Goal: Task Accomplishment & Management: Manage account settings

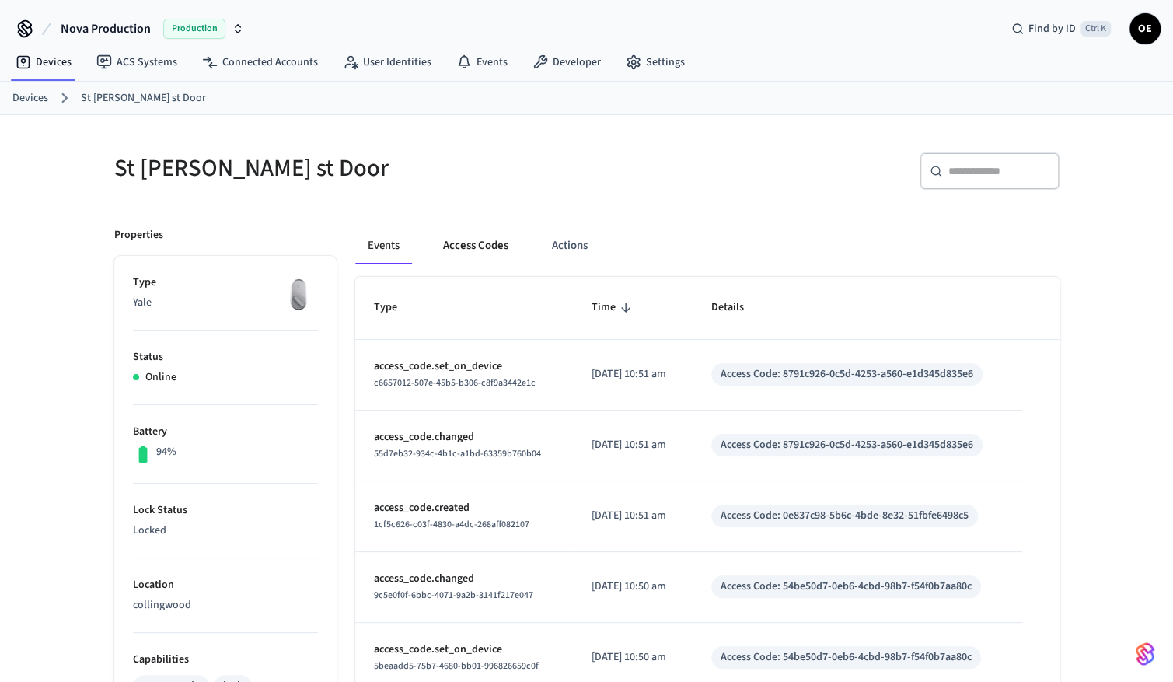
click at [506, 241] on button "Access Codes" at bounding box center [476, 245] width 90 height 37
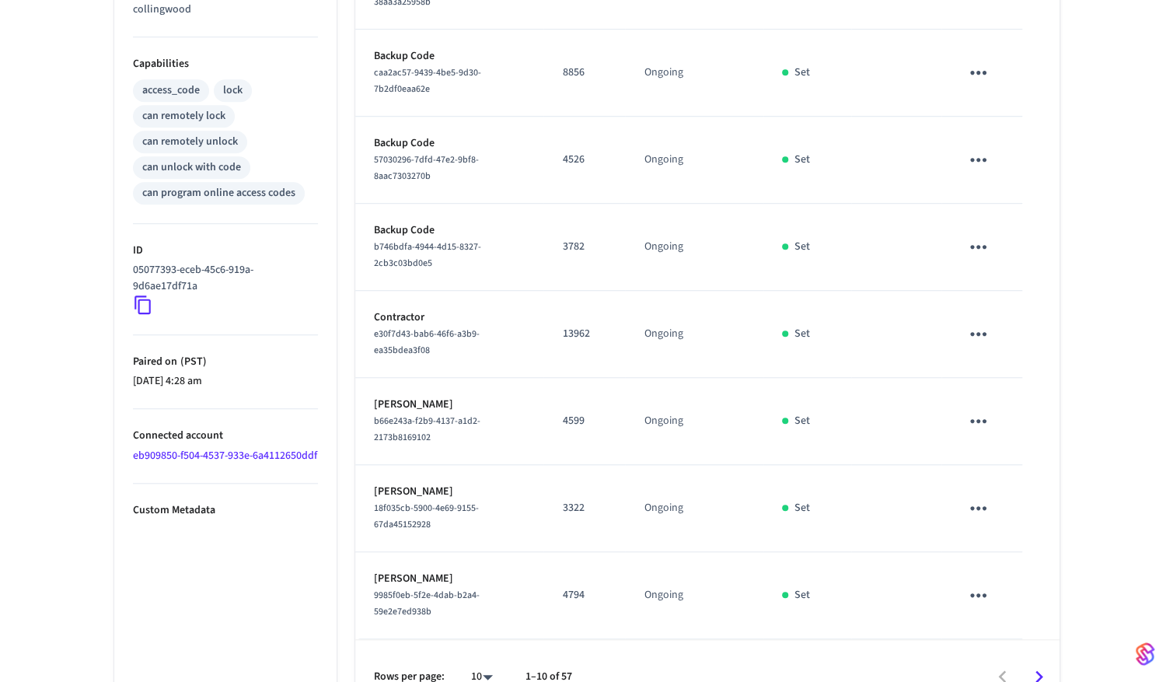
scroll to position [616, 0]
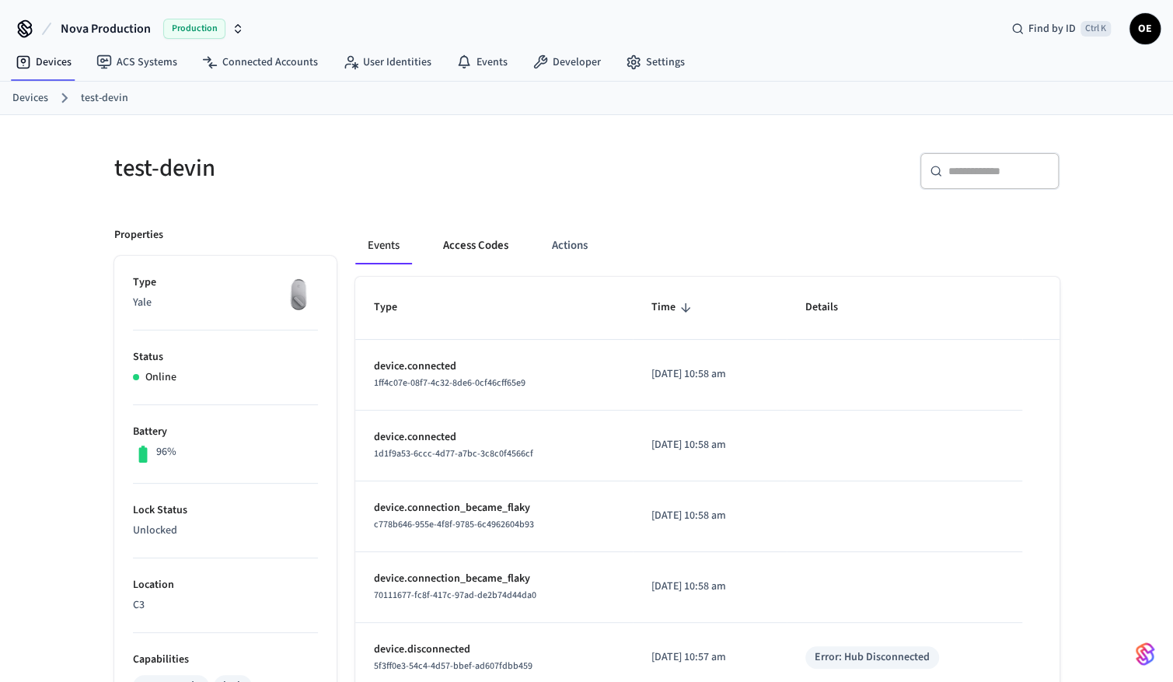
click at [451, 228] on button "Access Codes" at bounding box center [476, 245] width 90 height 37
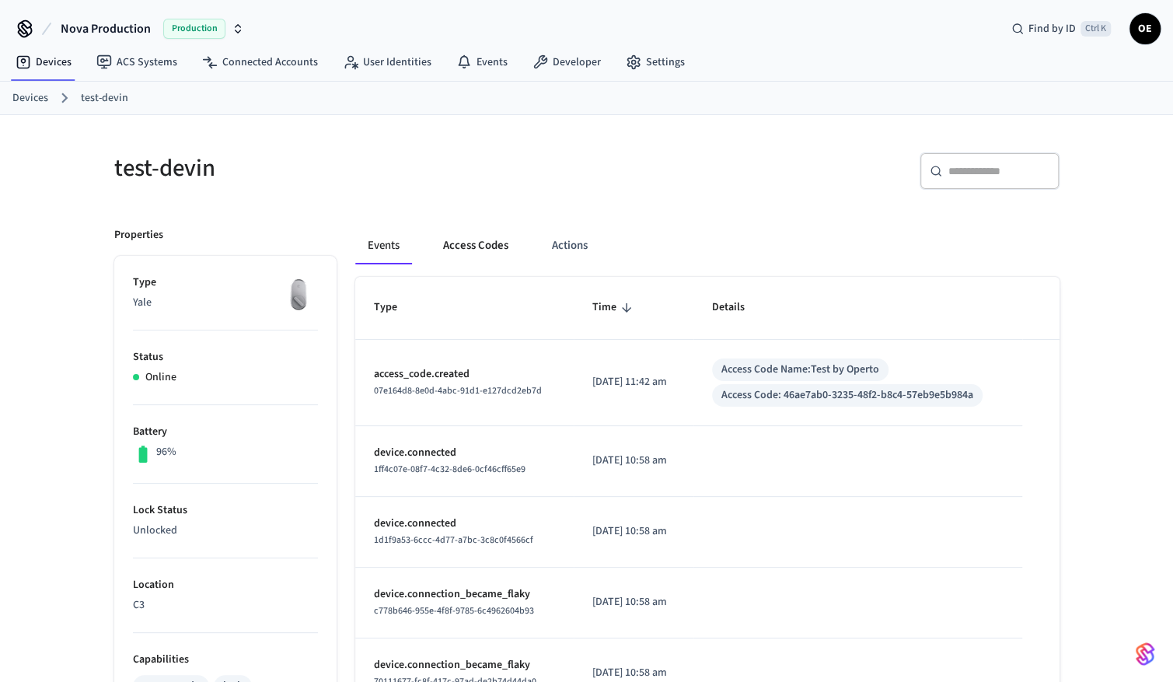
click at [485, 230] on button "Access Codes" at bounding box center [476, 245] width 90 height 37
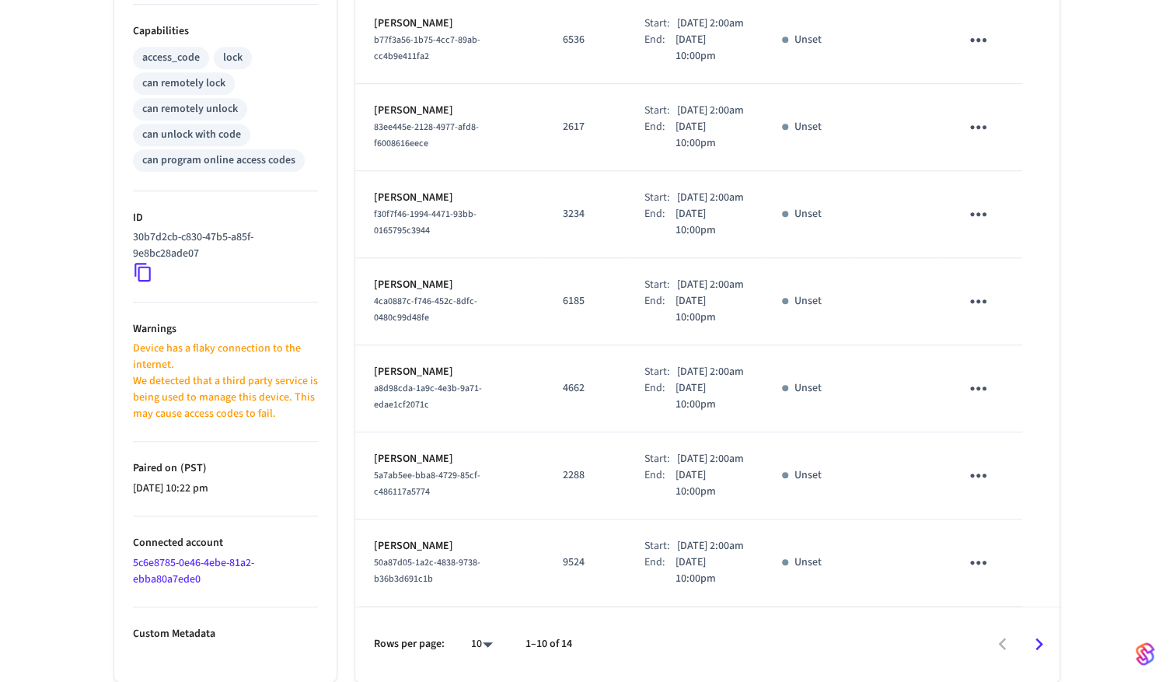
scroll to position [763, 0]
click at [1037, 640] on icon "Go to next page" at bounding box center [1039, 644] width 8 height 12
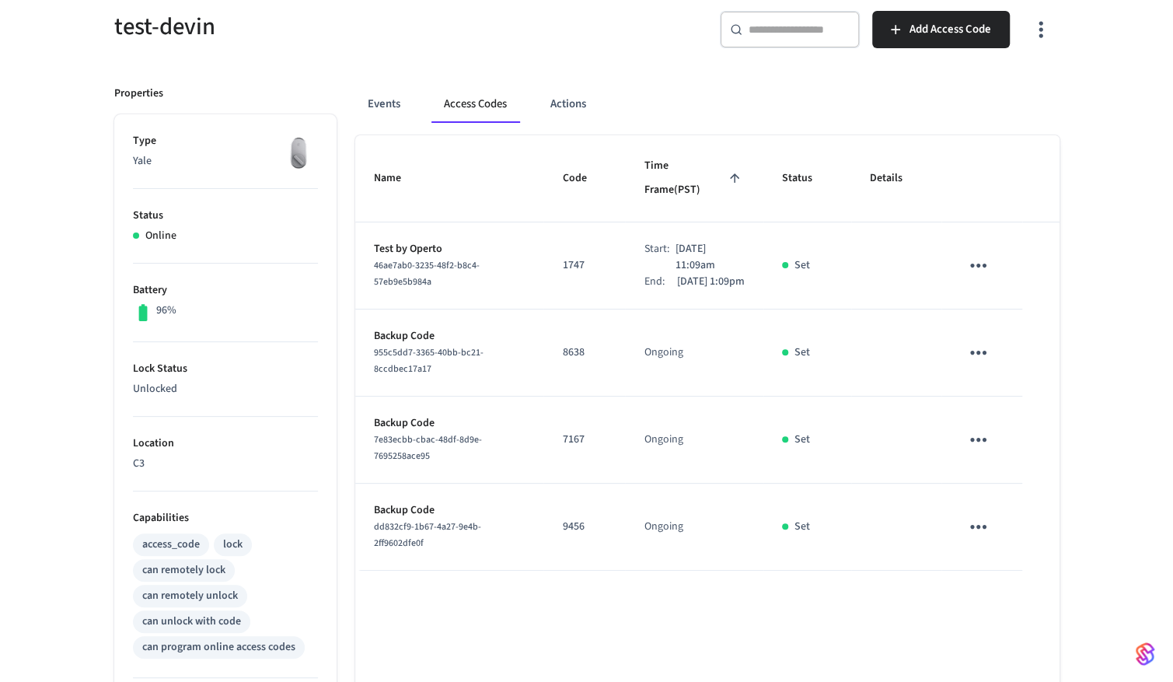
scroll to position [141, 0]
